Goal: Task Accomplishment & Management: Use online tool/utility

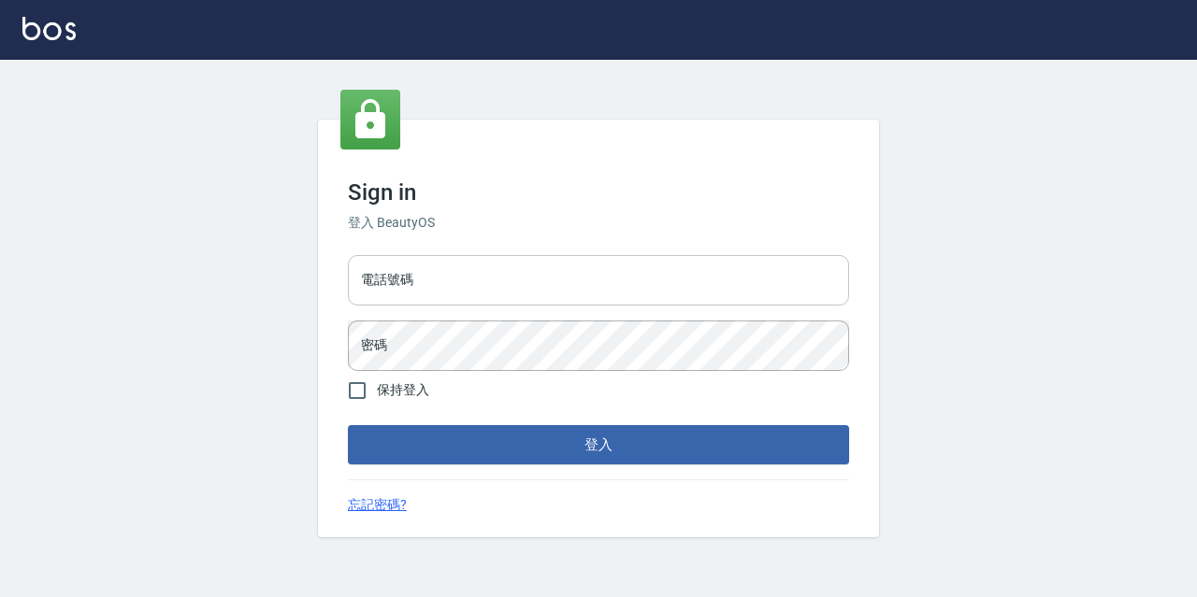
click at [423, 253] on div "電話號碼 電話號碼 密碼 密碼" at bounding box center [598, 313] width 516 height 131
click at [425, 261] on input "電話號碼" at bounding box center [598, 280] width 501 height 50
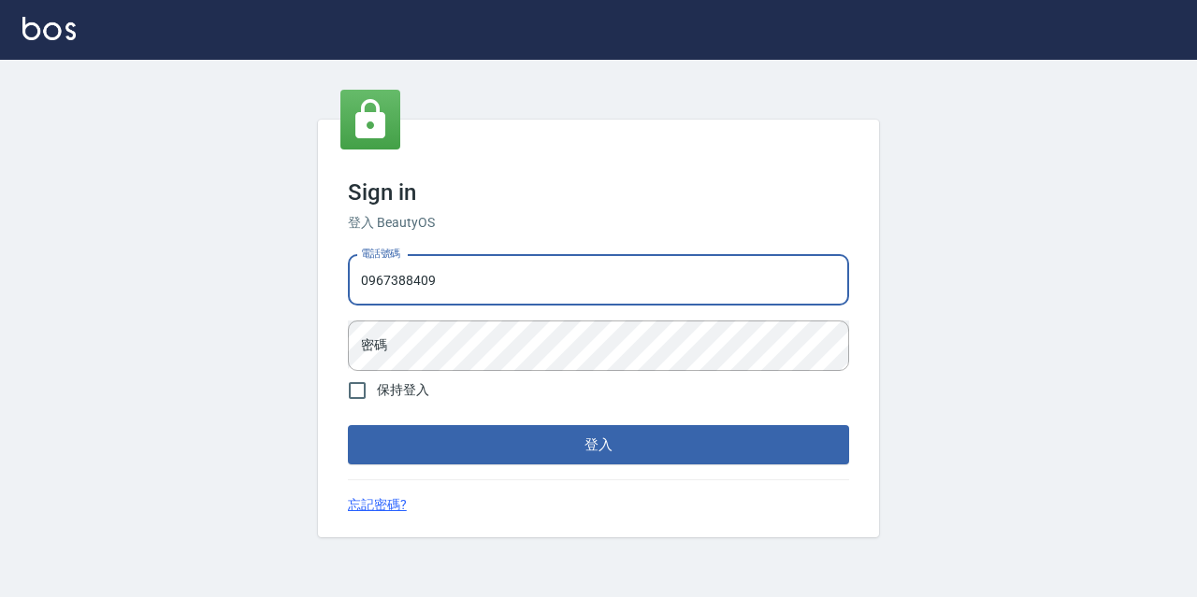
type input "0967388409"
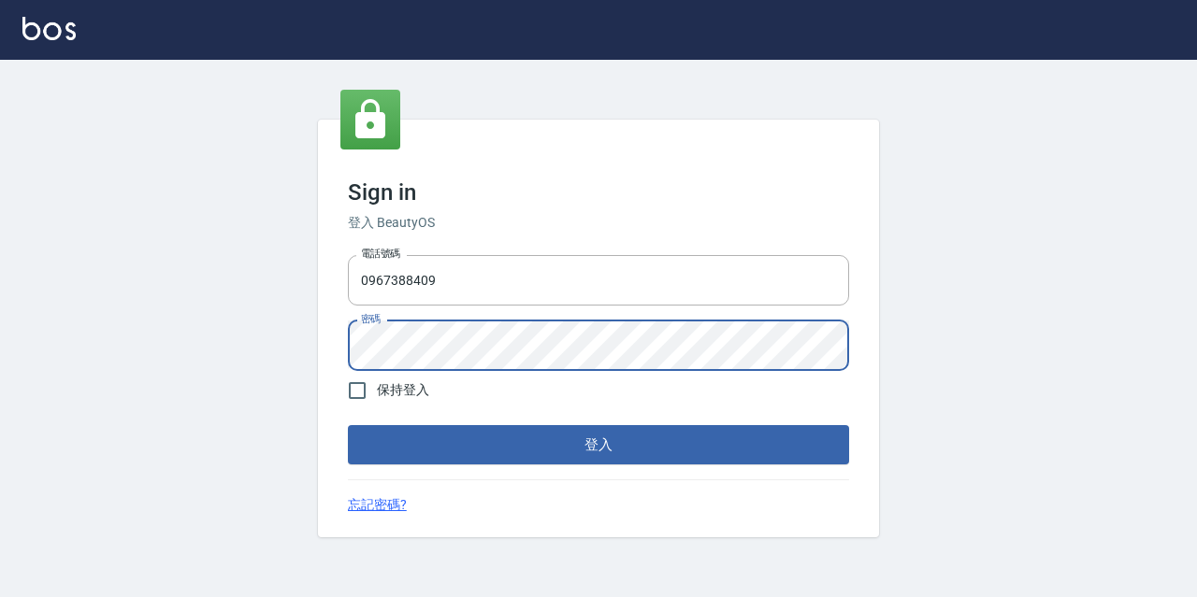
click at [348, 425] on button "登入" at bounding box center [598, 444] width 501 height 39
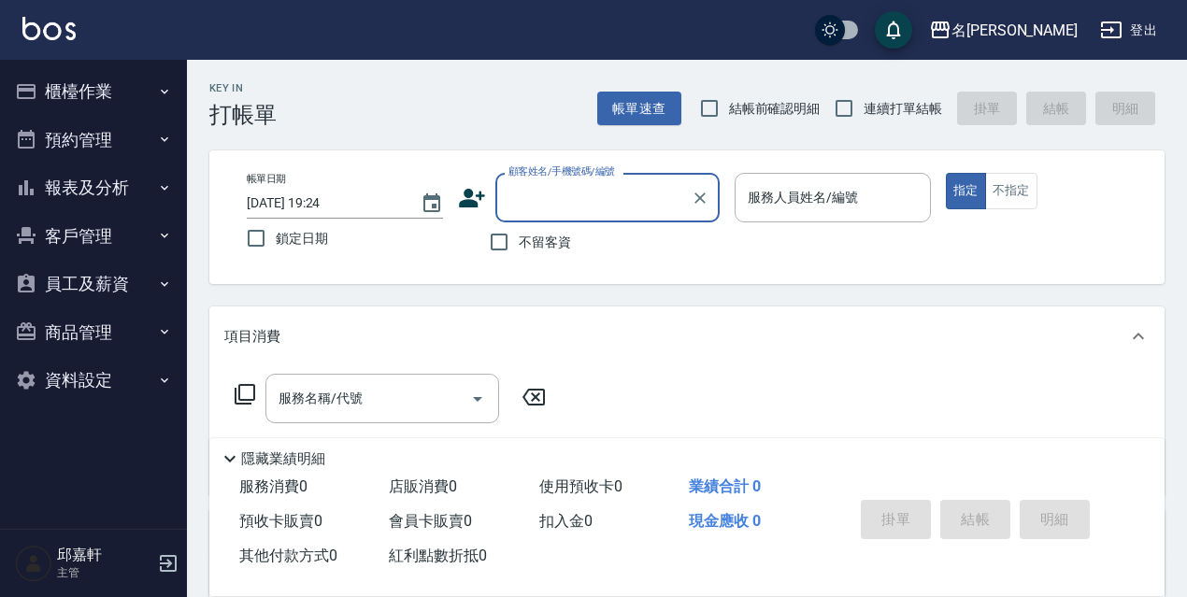
click at [123, 91] on button "櫃檯作業" at bounding box center [93, 91] width 172 height 49
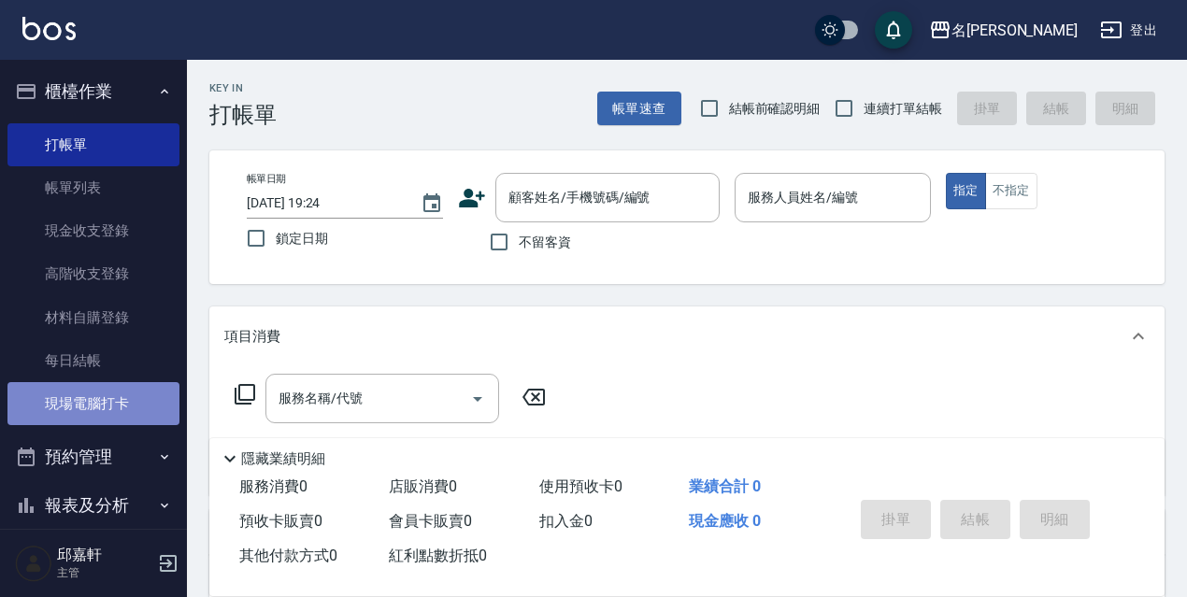
click at [162, 388] on link "現場電腦打卡" at bounding box center [93, 403] width 172 height 43
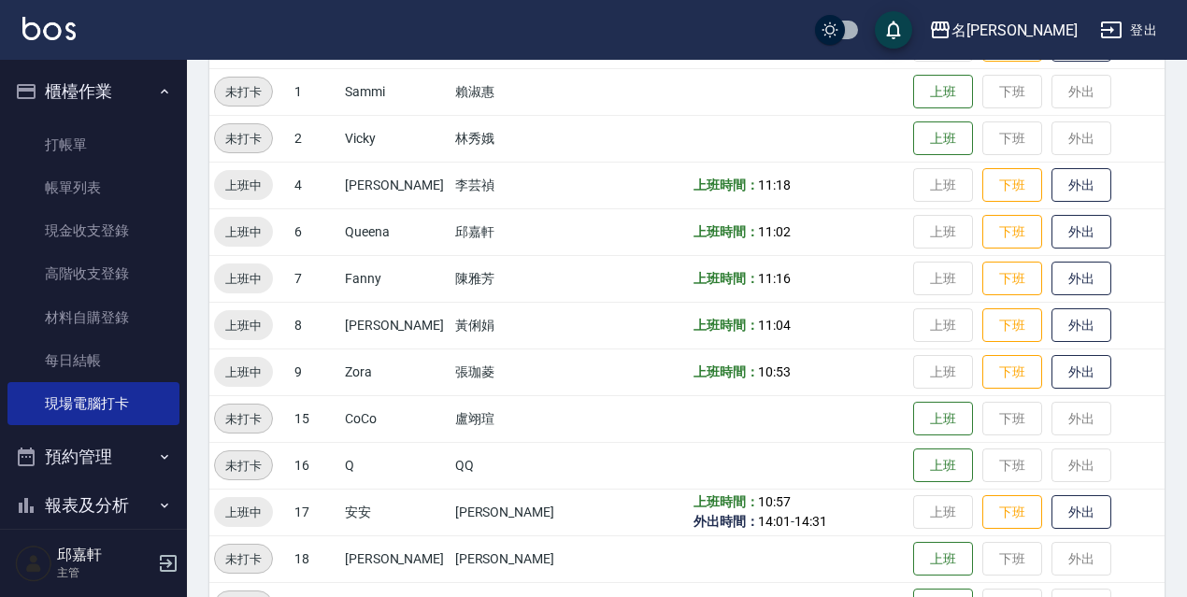
scroll to position [382, 0]
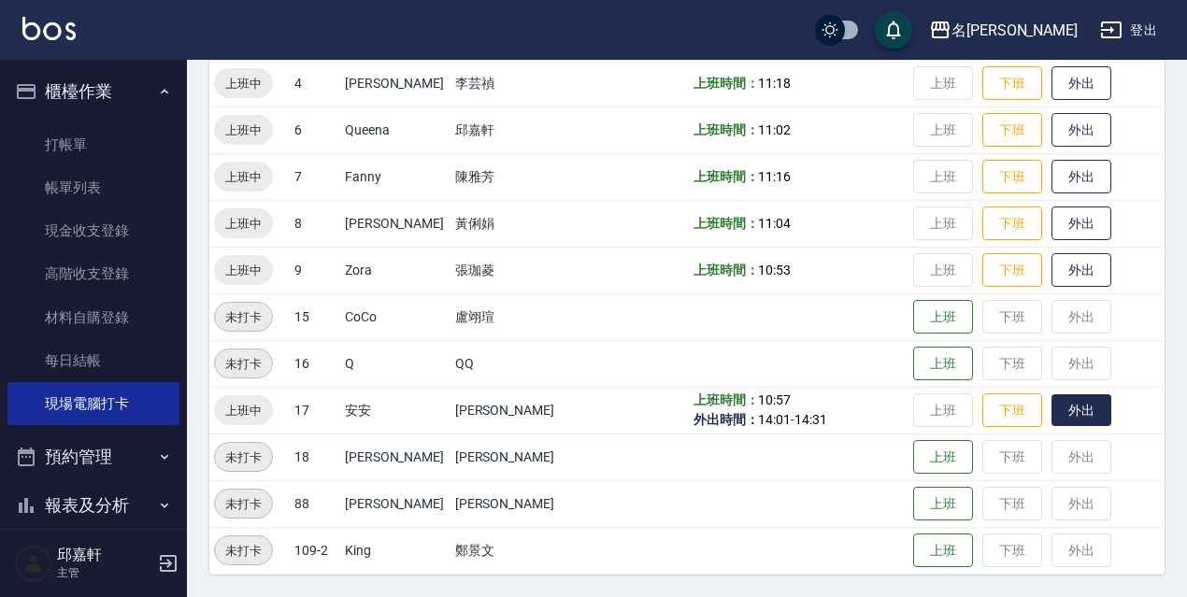
click at [1053, 407] on button "外出" at bounding box center [1082, 411] width 60 height 33
